Goal: Check status: Check status

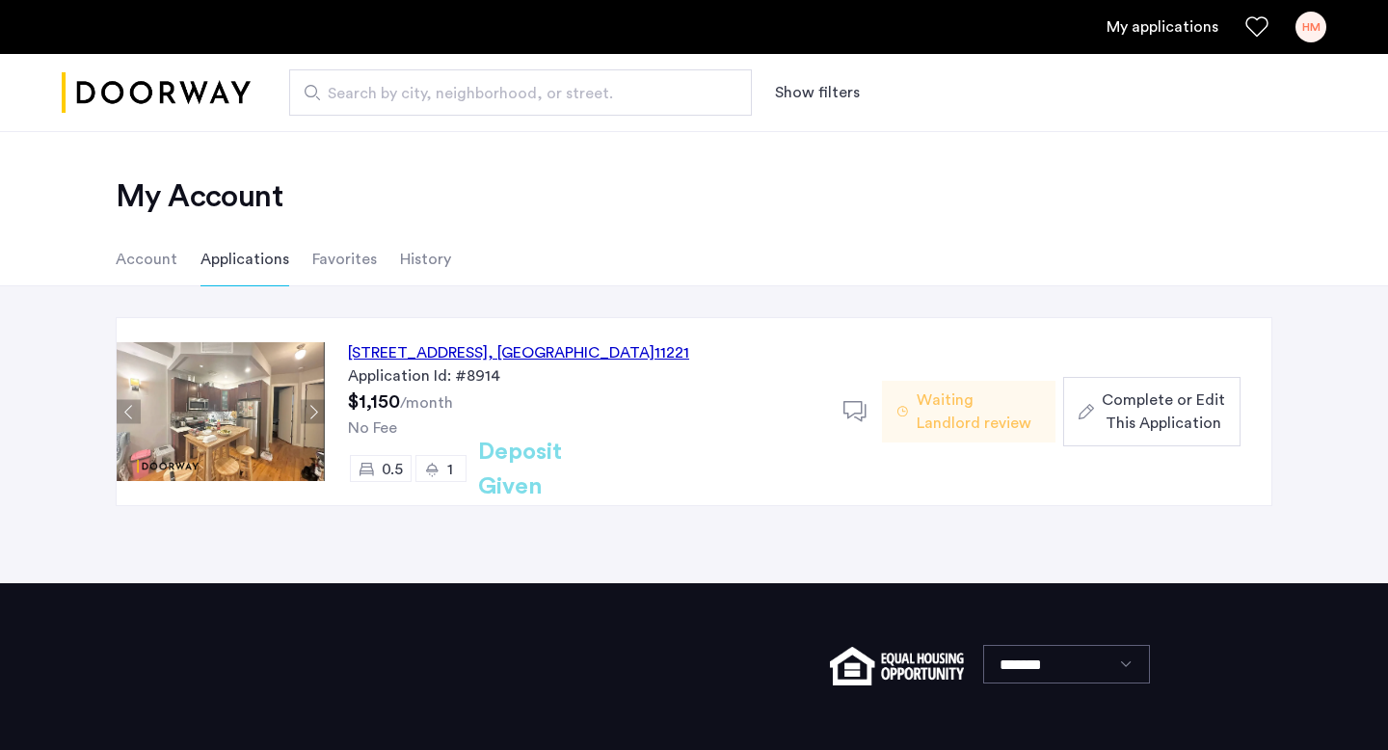
drag, startPoint x: 419, startPoint y: 45, endPoint x: 282, endPoint y: 44, distance: 137.9
click at [282, 44] on div "My applications HM" at bounding box center [694, 27] width 1388 height 54
